Goal: Task Accomplishment & Management: Use online tool/utility

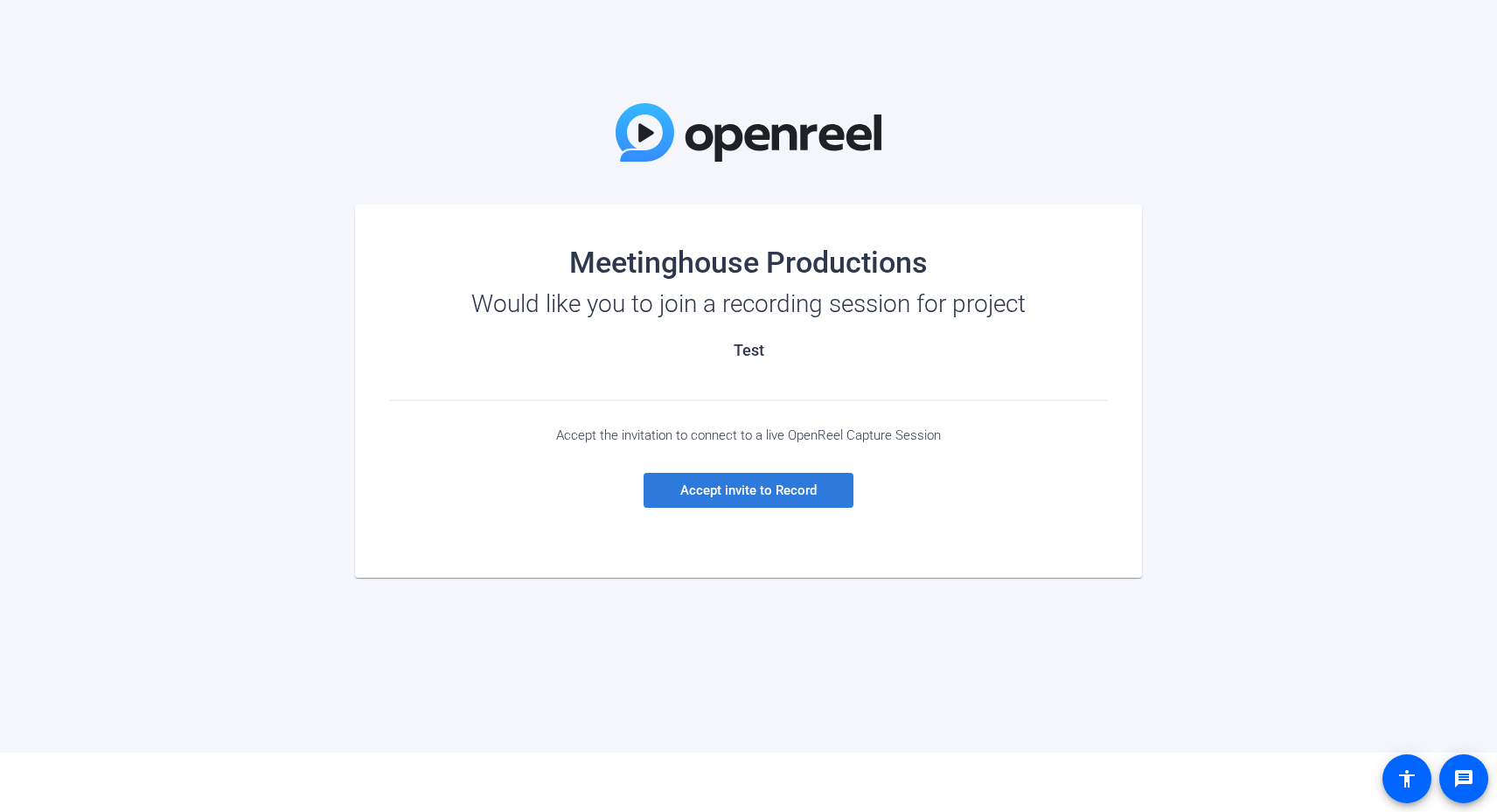
click at [757, 495] on span "Accept invite to Record" at bounding box center [748, 491] width 136 height 16
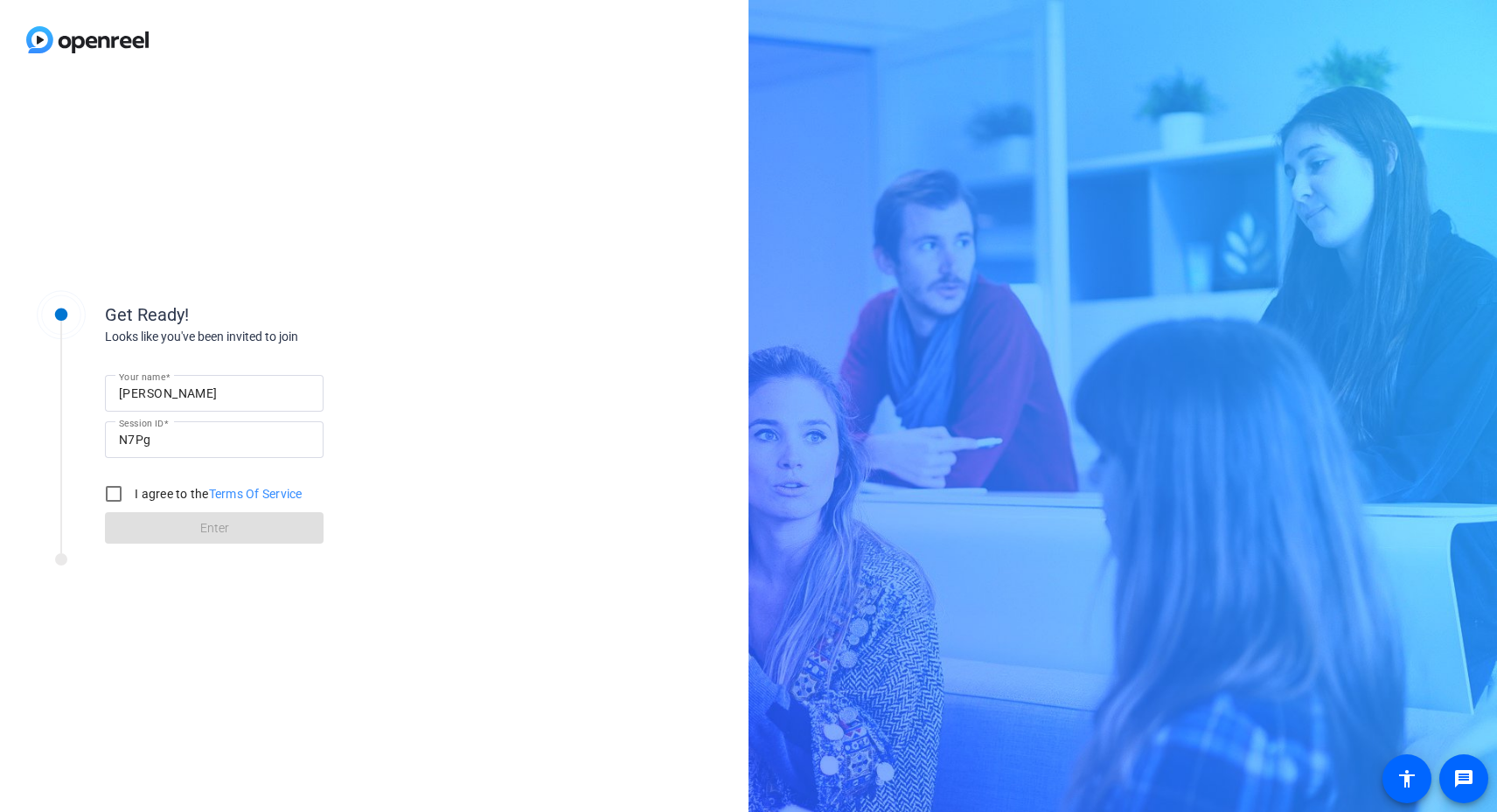
click at [209, 524] on form "Your name [PERSON_NAME] Session ID N7Pg I agree to the Terms Of Service Enter" at bounding box center [214, 454] width 219 height 178
click at [108, 496] on input "I agree to the Terms Of Service" at bounding box center [113, 493] width 35 height 35
checkbox input "true"
click at [173, 527] on span at bounding box center [214, 528] width 219 height 42
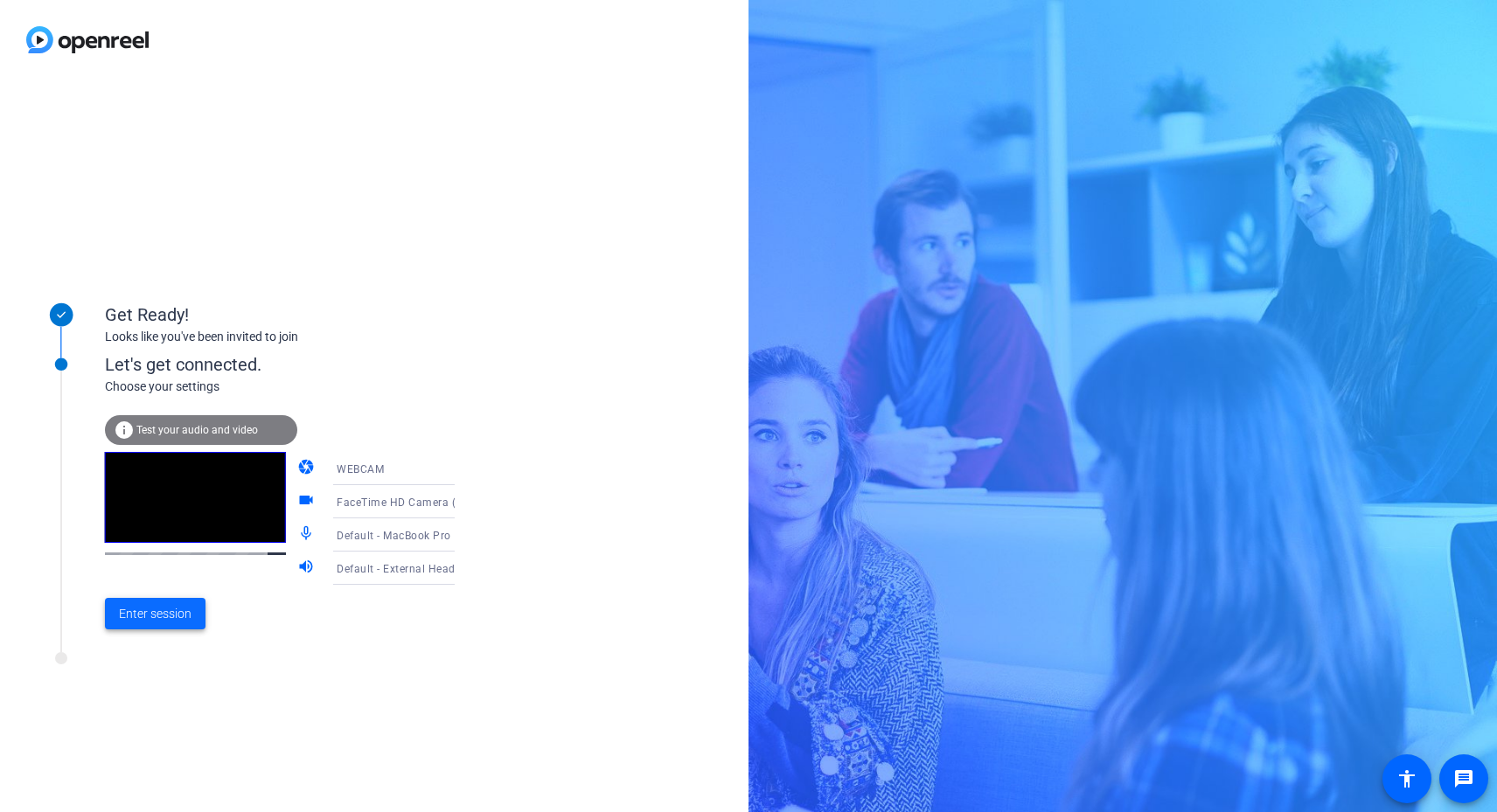
click at [168, 617] on span "Enter session" at bounding box center [155, 615] width 73 height 19
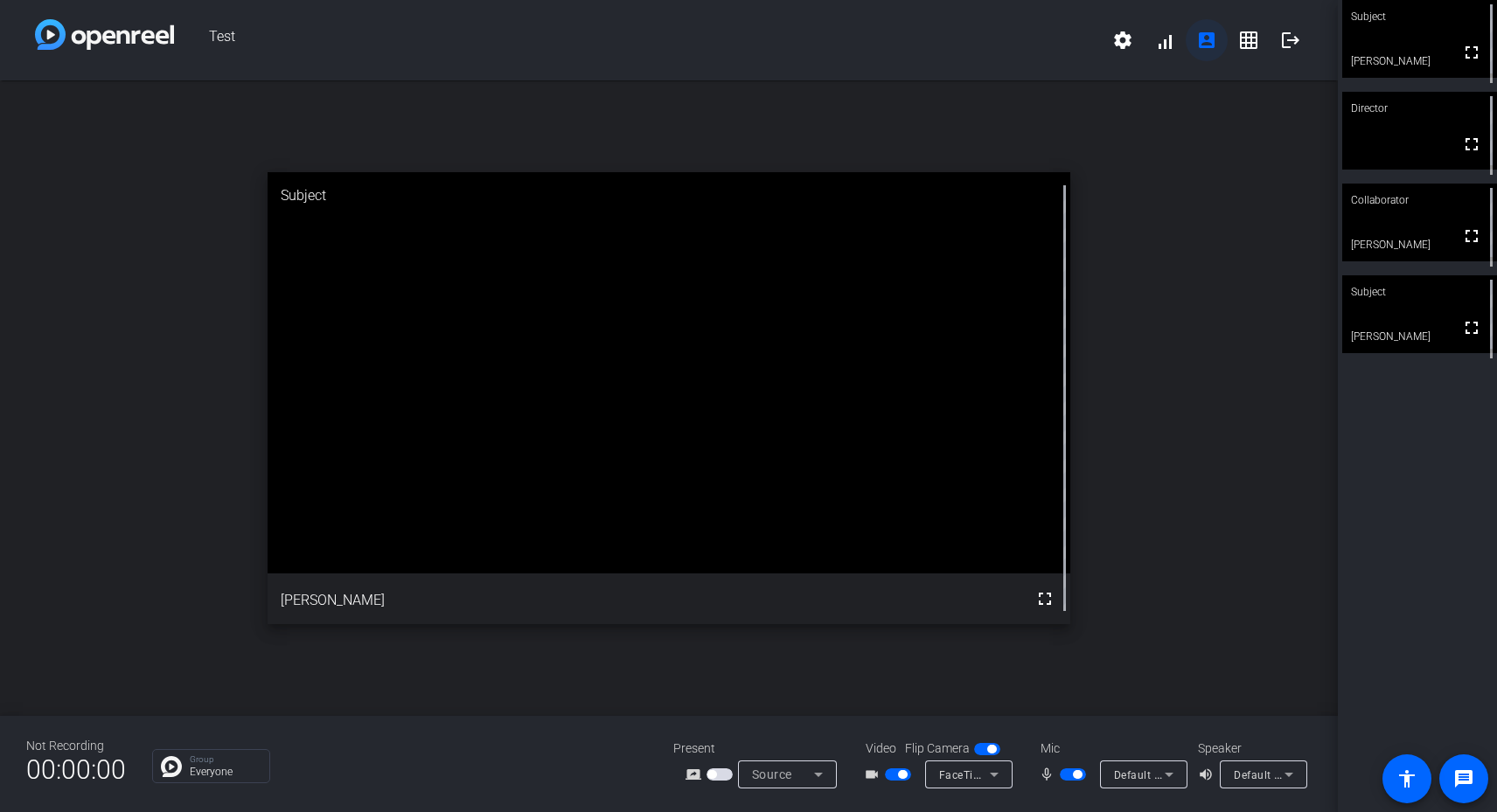
click at [1209, 38] on mat-icon "account_box" at bounding box center [1206, 40] width 21 height 21
